Goal: Information Seeking & Learning: Learn about a topic

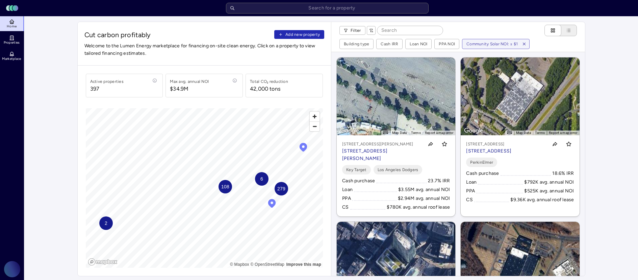
click at [224, 186] on span "108" at bounding box center [225, 186] width 8 height 7
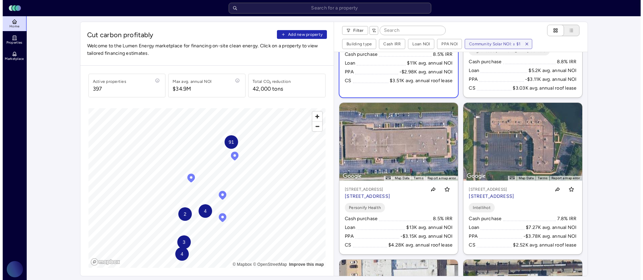
scroll to position [1071, 0]
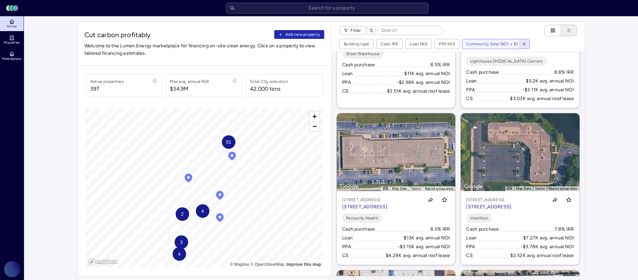
click at [525, 44] on icon "button" at bounding box center [524, 44] width 5 height 5
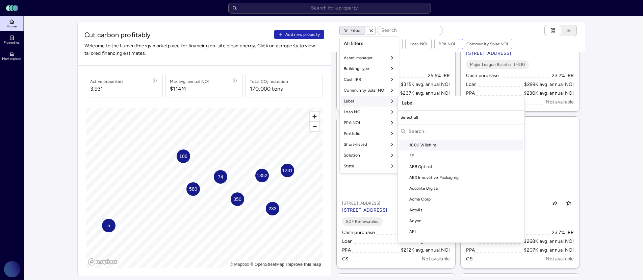
scroll to position [1071, 0]
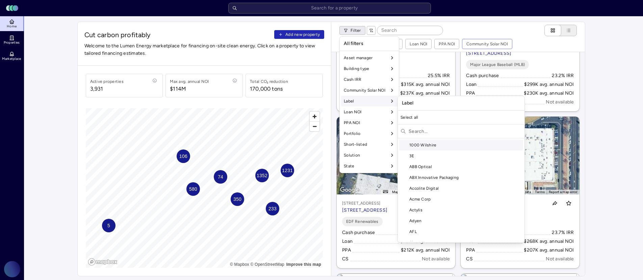
click at [430, 133] on input "text" at bounding box center [465, 131] width 113 height 11
click at [444, 127] on input "s" at bounding box center [465, 131] width 113 height 11
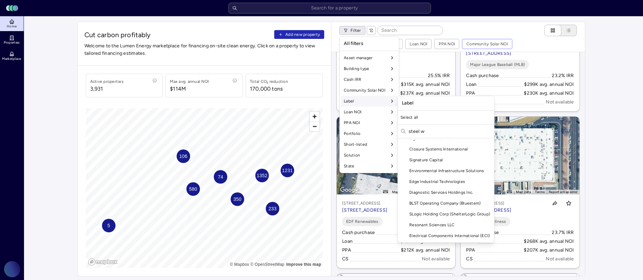
scroll to position [0, 0]
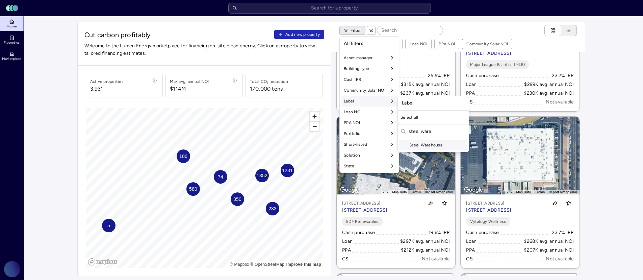
type input "steel ware"
click at [442, 145] on div "Steel Warehouse" at bounding box center [433, 145] width 68 height 11
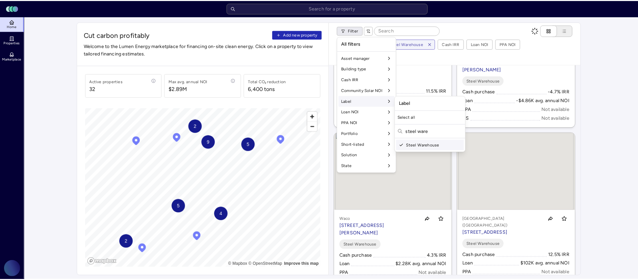
scroll to position [1071, 0]
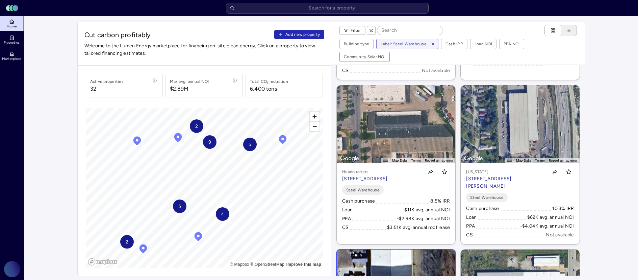
scroll to position [0, 0]
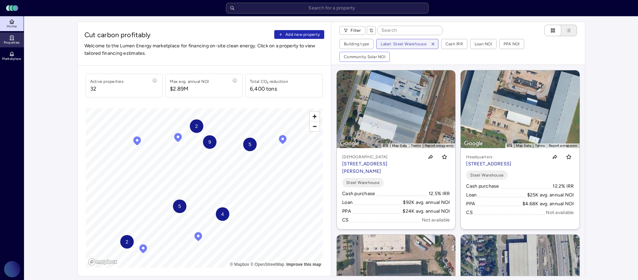
click at [12, 37] on icon at bounding box center [12, 37] width 0 height 0
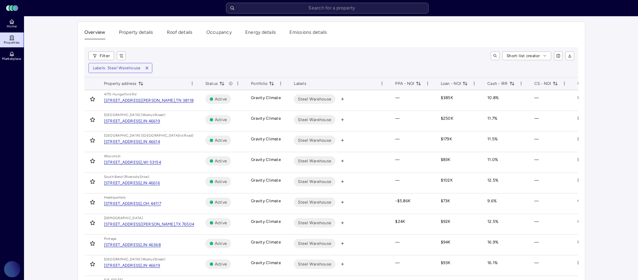
click at [510, 83] on icon "toggle sorting" at bounding box center [512, 83] width 5 height 5
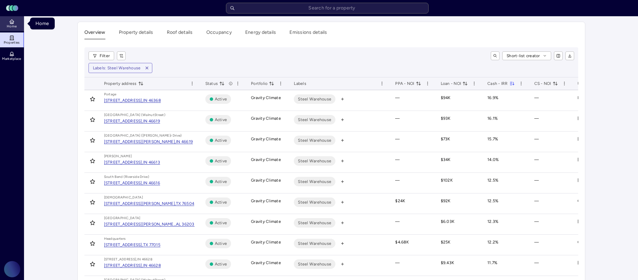
click at [11, 28] on link "Home" at bounding box center [12, 23] width 25 height 15
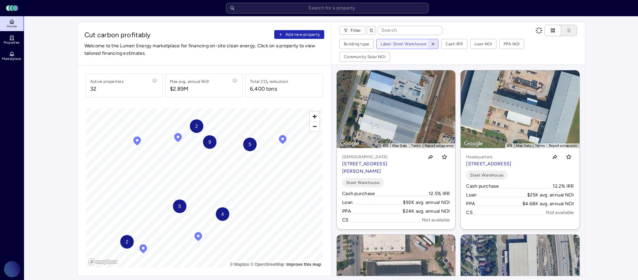
click at [431, 43] on icon "button" at bounding box center [433, 44] width 5 height 5
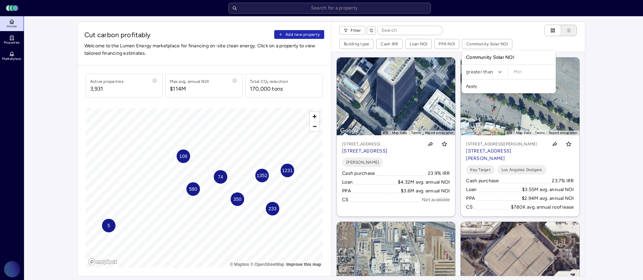
click at [514, 69] on input "minimum" at bounding box center [532, 71] width 43 height 11
type input "$10,000"
click at [464, 81] on button "Apply" at bounding box center [509, 86] width 91 height 11
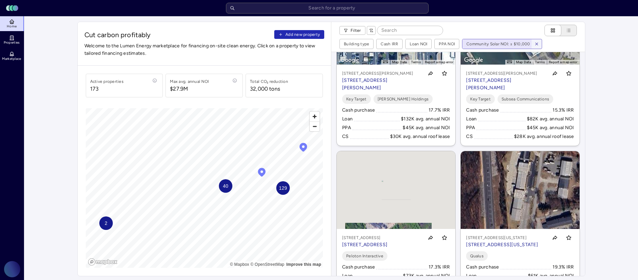
scroll to position [1848, 0]
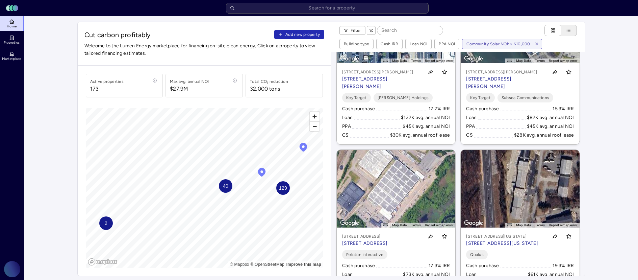
click at [454, 137] on div "← Move left → Move right ↑ Move up ↓ Move down + Zoom in - Zoom out Home Jump l…" at bounding box center [458, 164] width 254 height 224
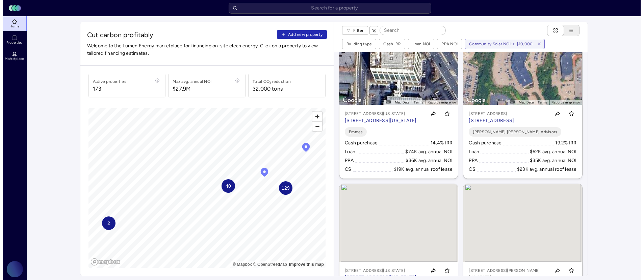
scroll to position [2355, 0]
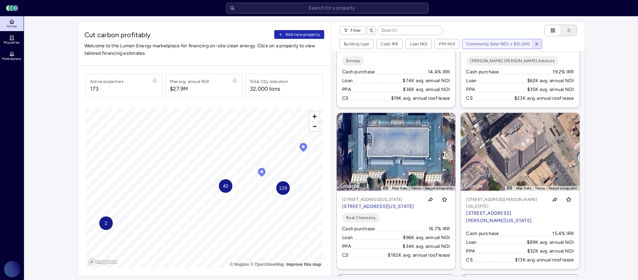
click at [537, 43] on icon "button" at bounding box center [537, 44] width 5 height 5
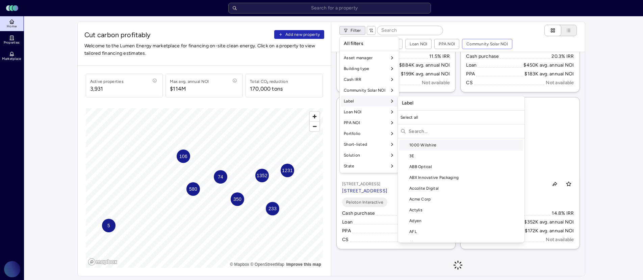
scroll to position [1497, 0]
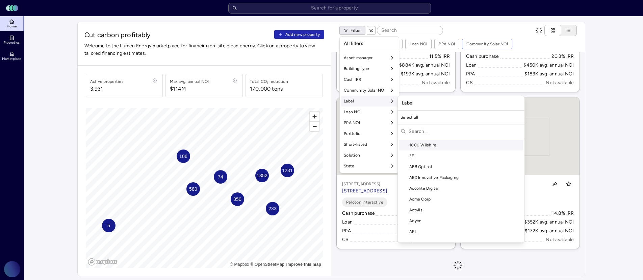
click at [419, 134] on input "text" at bounding box center [465, 131] width 113 height 11
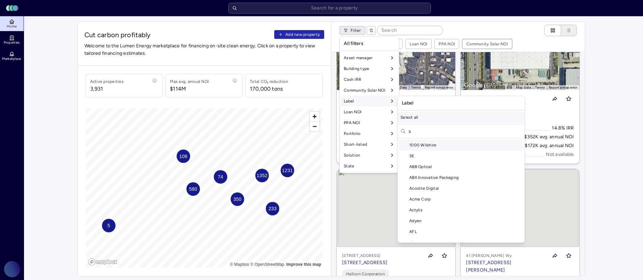
scroll to position [1023, 0]
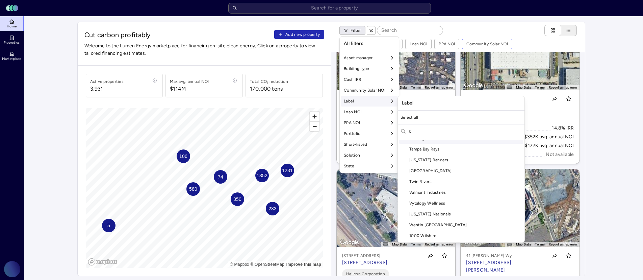
click at [442, 134] on input "s" at bounding box center [465, 131] width 113 height 11
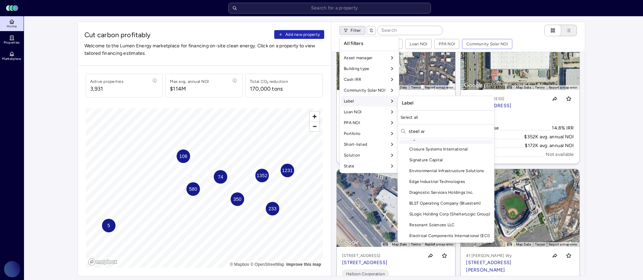
scroll to position [0, 0]
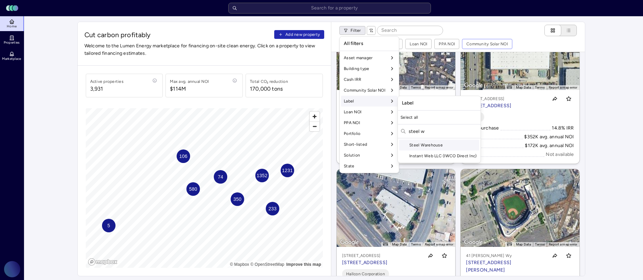
type input "steel w"
click at [438, 144] on div "Steel Warehouse" at bounding box center [439, 145] width 80 height 11
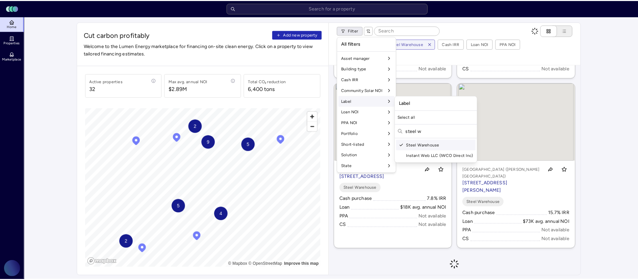
scroll to position [1452, 0]
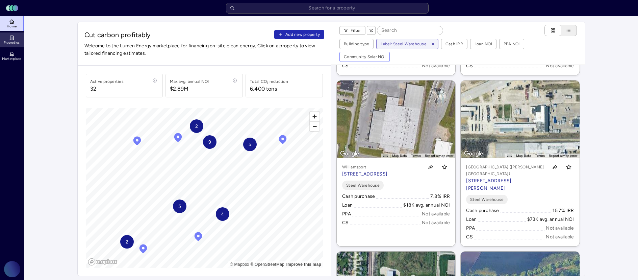
click at [13, 41] on span "Properties" at bounding box center [12, 43] width 16 height 4
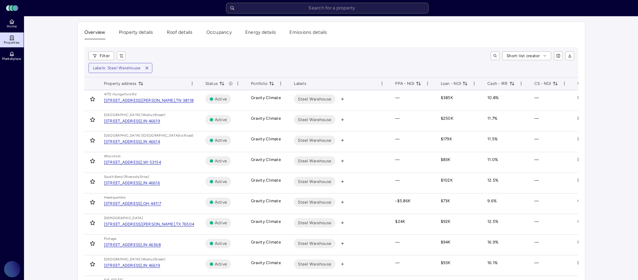
click at [511, 86] on span "Cash - IRR" at bounding box center [501, 83] width 27 height 7
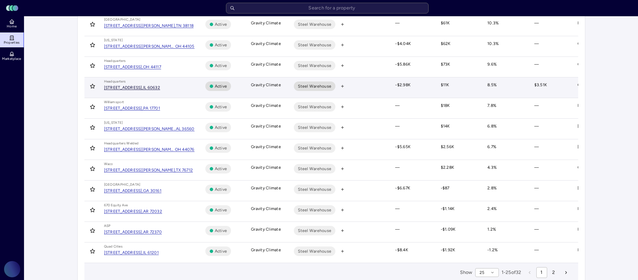
scroll to position [360, 0]
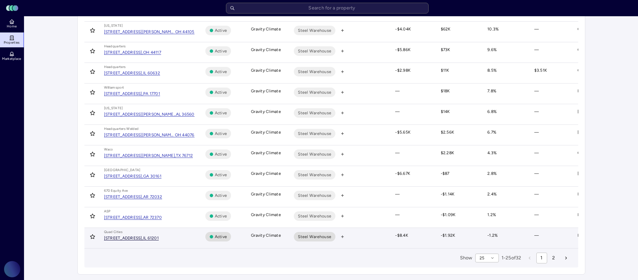
click at [140, 236] on div "[STREET_ADDRESS]," at bounding box center [123, 238] width 39 height 4
